Goal: Task Accomplishment & Management: Manage account settings

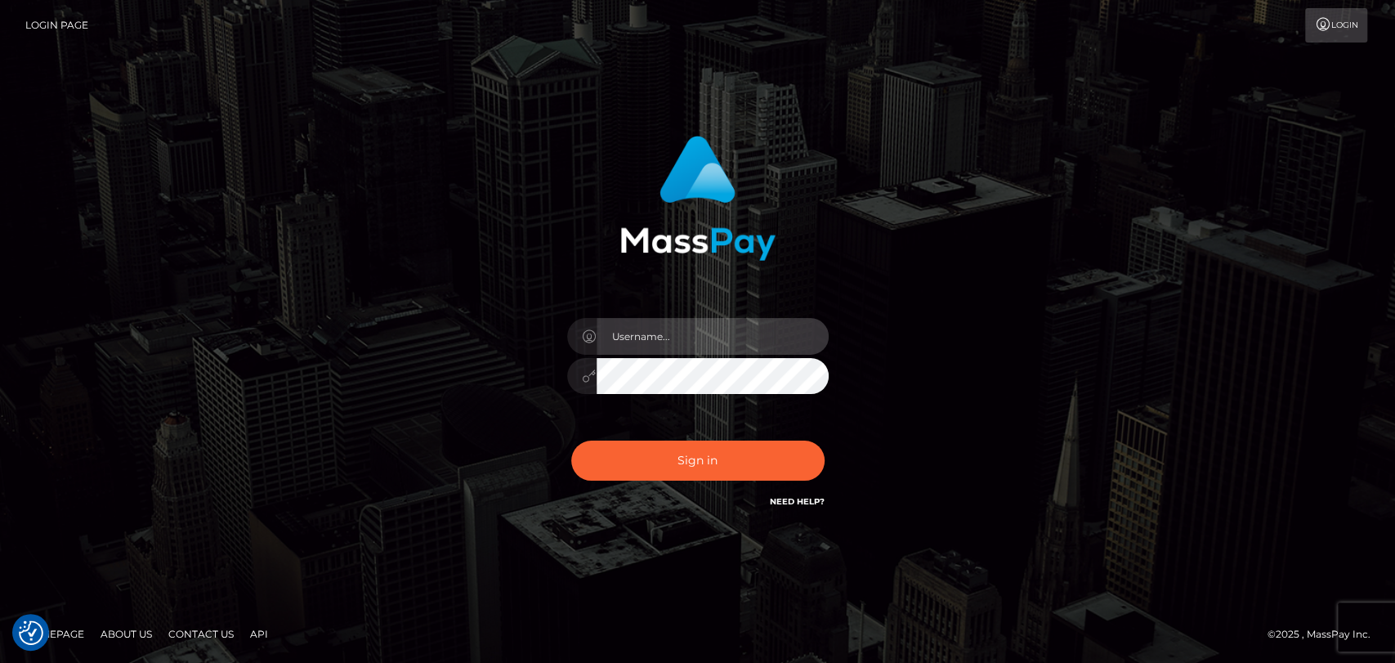
click at [648, 335] on input "text" at bounding box center [713, 336] width 232 height 37
type input "mdem"
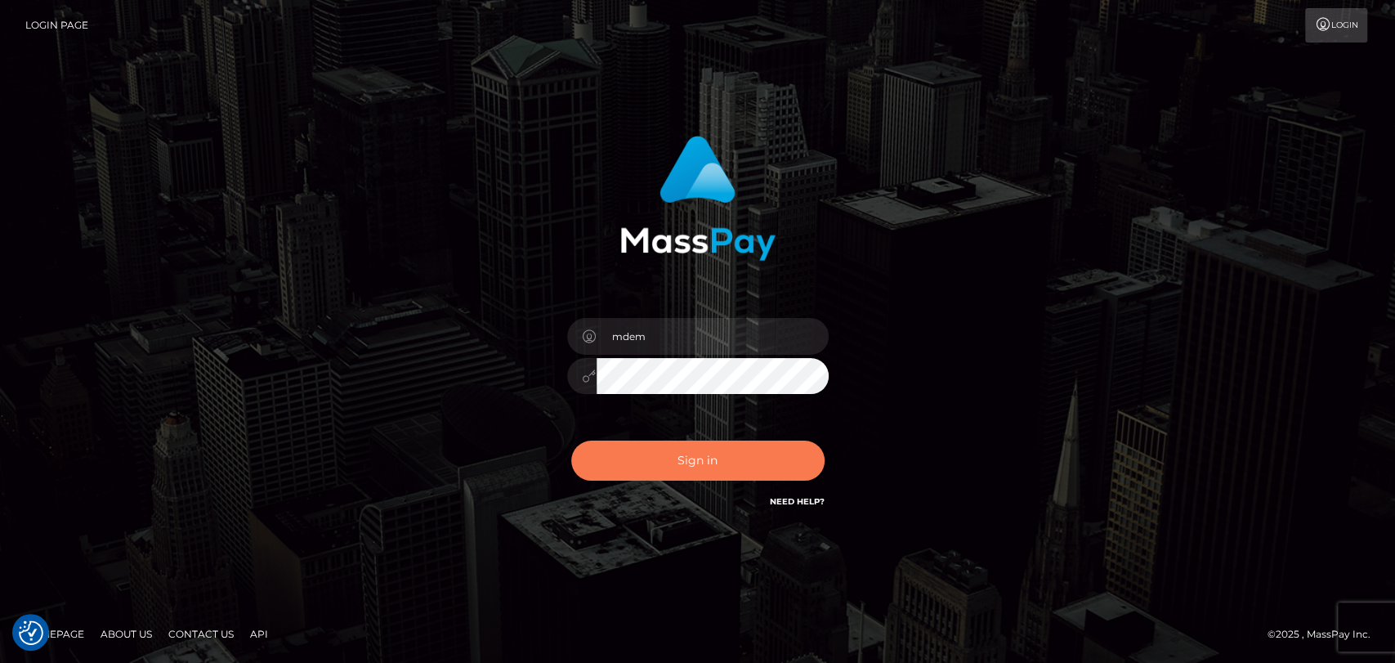
click at [713, 459] on button "Sign in" at bounding box center [697, 460] width 253 height 40
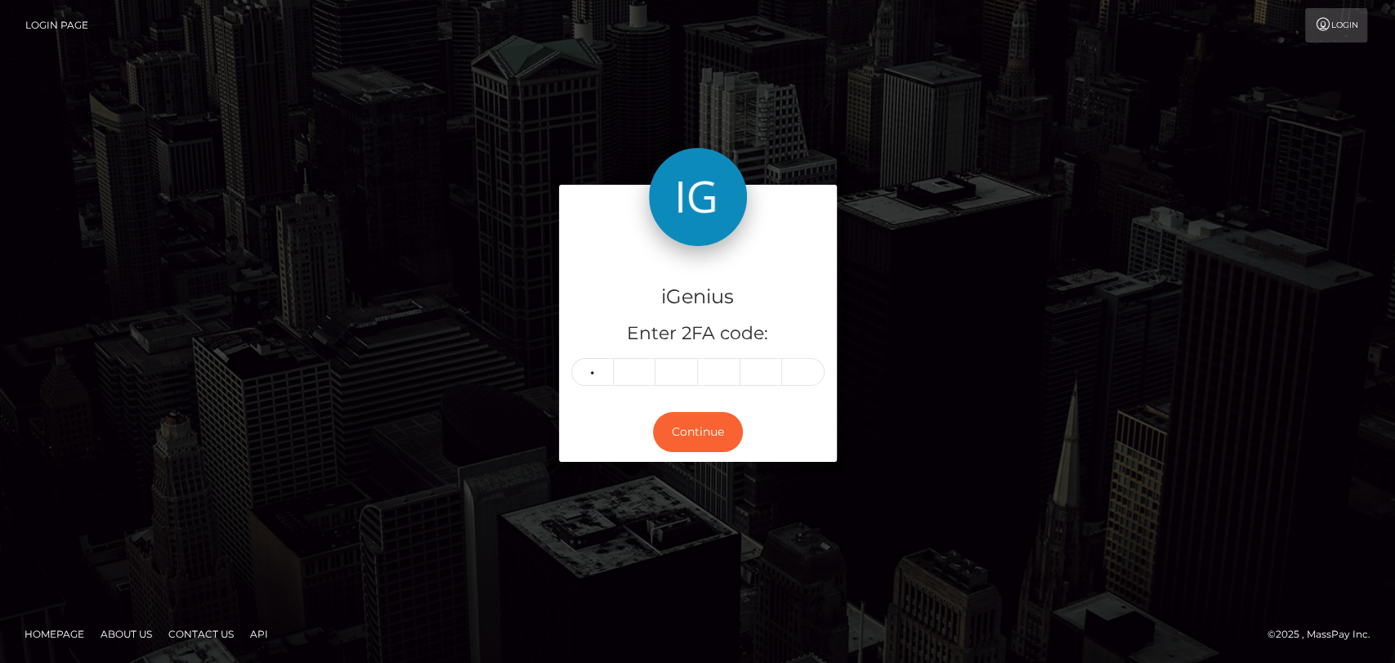
type input "3"
type input "5"
type input "4"
type input "6"
type input "5"
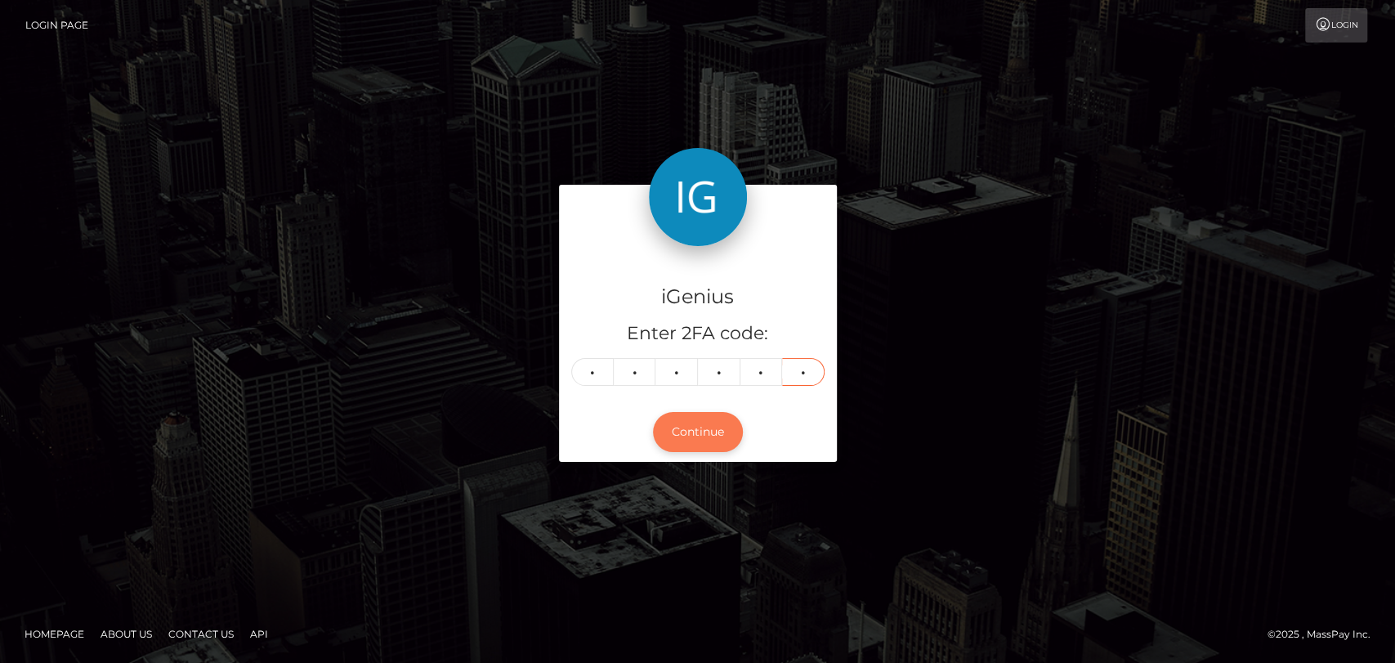
type input "9"
click at [701, 420] on button "Continue" at bounding box center [698, 432] width 90 height 40
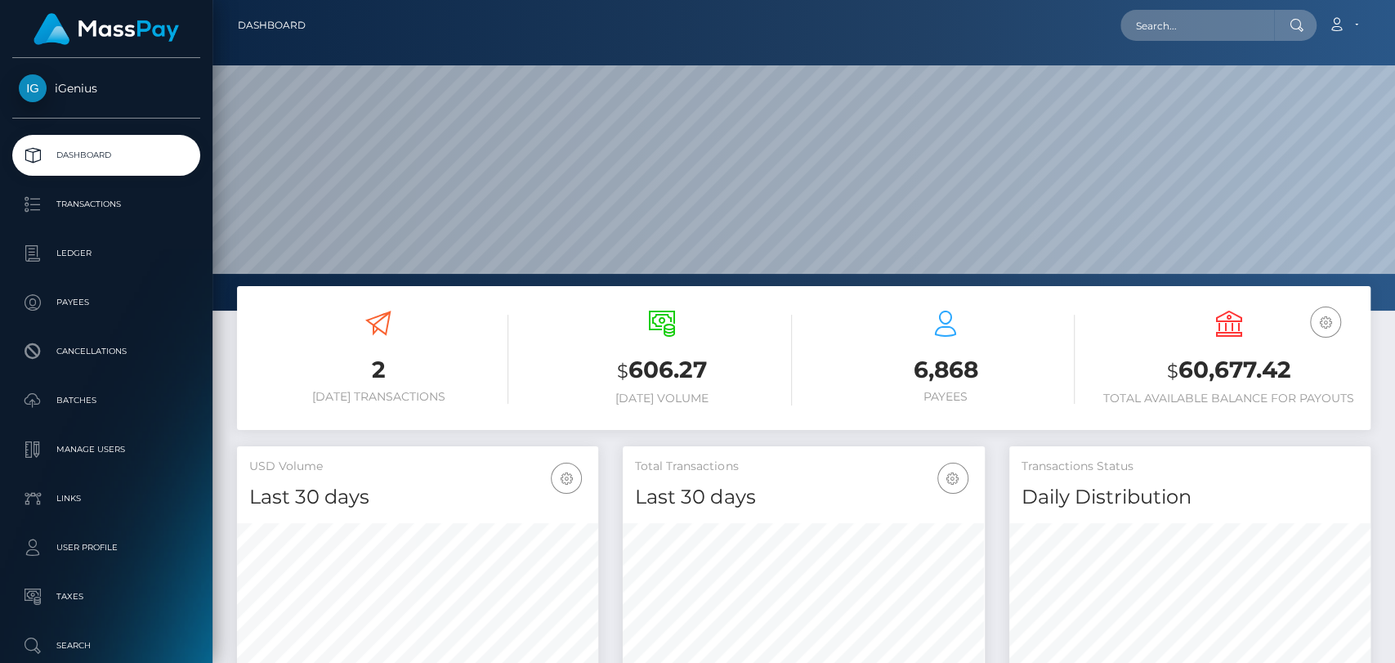
scroll to position [288, 361]
